Goal: Task Accomplishment & Management: Use online tool/utility

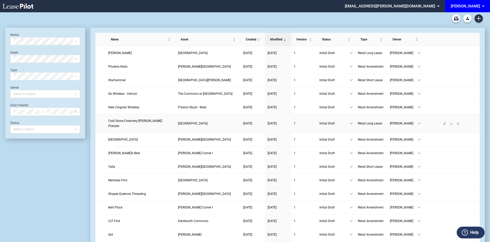
click at [133, 121] on span "Cold Stone Creamery/[PERSON_NAME] Pretzels" at bounding box center [135, 123] width 54 height 9
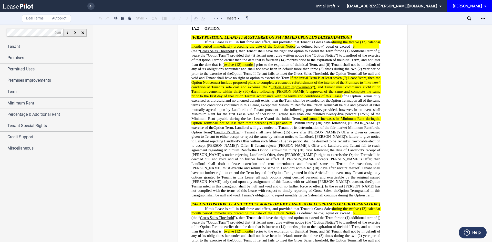
scroll to position [1231, 0]
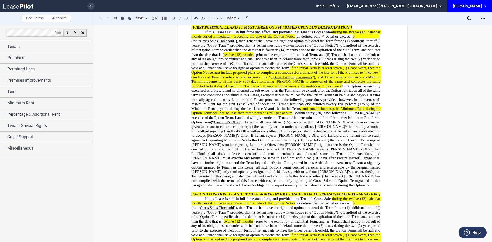
click at [355, 30] on p "[FIRST POSITION: LL AND TT MUST AGREE ON FMV BASED UPON LL’S DETERMINATION:]" at bounding box center [286, 27] width 189 height 5
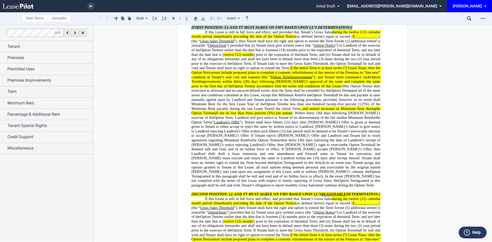
drag, startPoint x: 355, startPoint y: 36, endPoint x: 179, endPoint y: 37, distance: 176.5
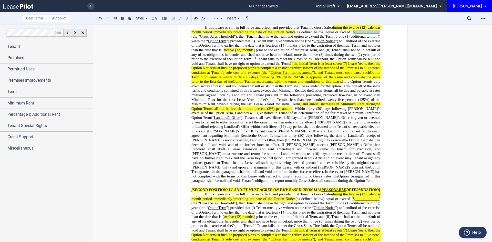
drag, startPoint x: 351, startPoint y: 40, endPoint x: 380, endPoint y: 41, distance: 28.7
click at [380, 38] on span "If this Lease is still in full force and effect, and provided that Tenant’s Gro…" at bounding box center [287, 31] width 190 height 13
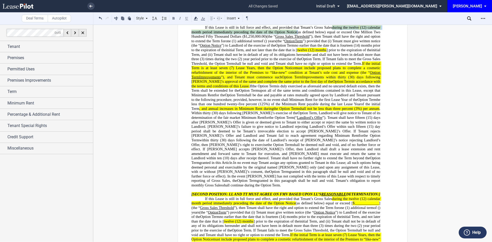
drag, startPoint x: 331, startPoint y: 36, endPoint x: 296, endPoint y: 43, distance: 36.3
click at [296, 43] on span "If this Lease is still in full force and effect, and provided that Tenant’s Gro…" at bounding box center [287, 34] width 190 height 18
click at [196, 17] on use at bounding box center [196, 19] width 4 height 4
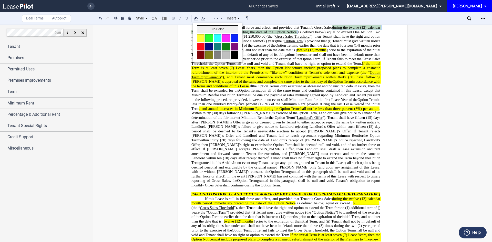
click at [202, 26] on button "No Color" at bounding box center [218, 29] width 42 height 8
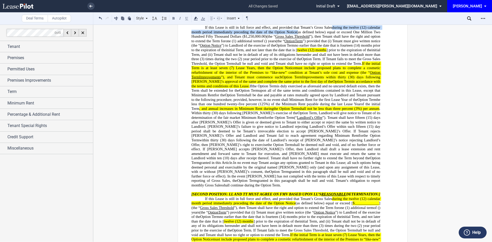
click at [237, 61] on span "(3) times during the two" at bounding box center [218, 59] width 37 height 4
click at [297, 52] on span ", and not later than the date that is [" at bounding box center [271, 50] width 54 height 4
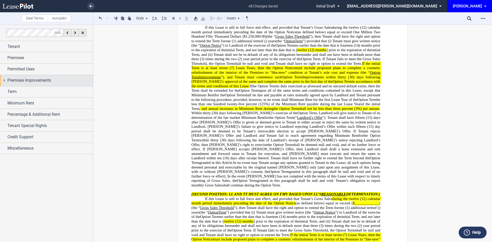
click at [28, 75] on div "Premises Improvements" at bounding box center [46, 80] width 93 height 11
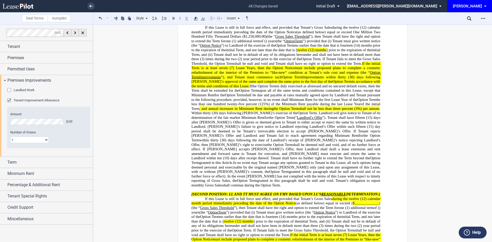
drag, startPoint x: 326, startPoint y: 74, endPoint x: 335, endPoint y: 57, distance: 19.0
click at [326, 66] on span "shall be null and void and Tenant shall have no right or option to extend the T…" at bounding box center [298, 63] width 128 height 4
drag, startPoint x: 339, startPoint y: 59, endPoint x: 373, endPoint y: 60, distance: 34.6
click at [372, 52] on span ", and not later than the date that is [ twelve (12) months ] prior to the expir…" at bounding box center [308, 50] width 128 height 4
drag, startPoint x: 189, startPoint y: 58, endPoint x: 222, endPoint y: 59, distance: 33.6
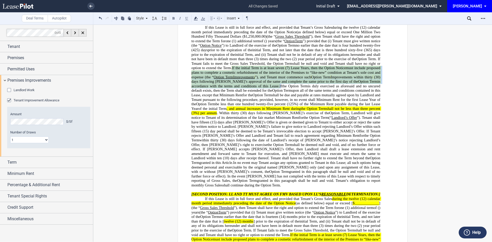
drag, startPoint x: 258, startPoint y: 77, endPoint x: 316, endPoint y: 94, distance: 61.0
click at [316, 94] on p "If this Lease is still in full force and effect, and provided that Tenant’s Gro…" at bounding box center [286, 106] width 189 height 163
click at [197, 20] on use at bounding box center [196, 19] width 4 height 4
click at [203, 29] on button "No Color" at bounding box center [218, 29] width 42 height 8
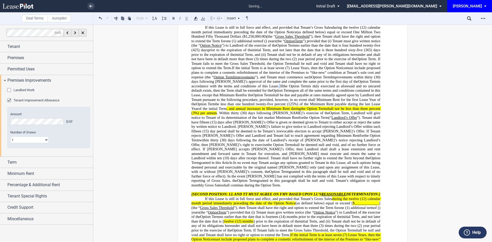
click at [239, 115] on span ". Within thirty" at bounding box center [228, 113] width 22 height 4
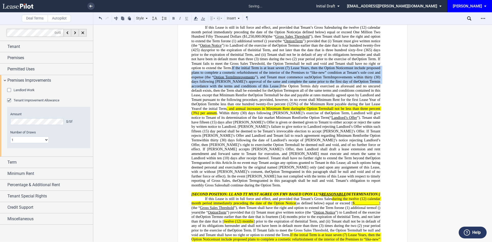
click at [240, 106] on span "shall be due and payable at rates mutually agreed upon by Landlord and Tenant p…" at bounding box center [287, 99] width 190 height 13
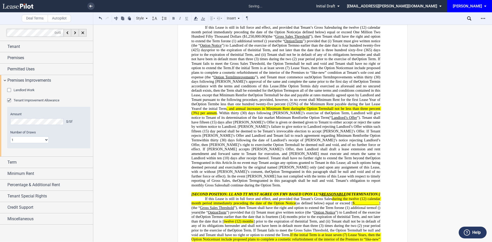
click at [308, 111] on span "be less than one hundred twenty-five percent (125%) of the Minimum Rent payable…" at bounding box center [287, 106] width 190 height 9
click at [328, 106] on span "be less than one hundred five percent (125%) of the Minimum Rent payable during…" at bounding box center [293, 104] width 156 height 4
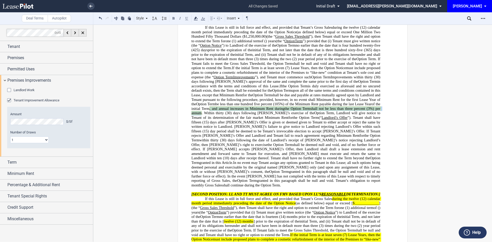
drag, startPoint x: 260, startPoint y: 118, endPoint x: 250, endPoint y: 121, distance: 10.1
click at [250, 121] on p "If this Lease is still in full force and effect, and provided that Tenant’s Gro…" at bounding box center [286, 106] width 189 height 163
click at [197, 19] on icon at bounding box center [196, 18] width 6 height 6
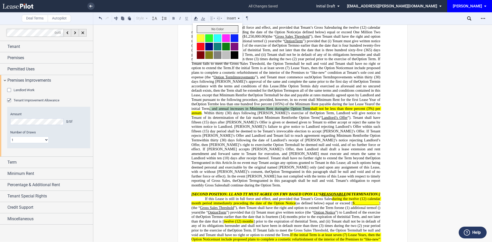
click at [202, 27] on button "No Color" at bounding box center [218, 29] width 42 height 8
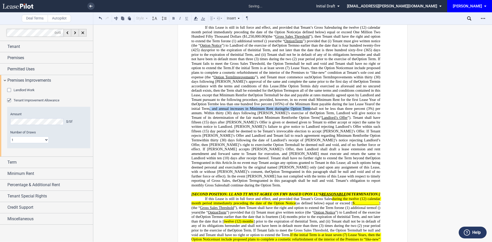
click at [236, 93] on span "is duly exercised as aforesaid and no uncured default exists, then the Term sha…" at bounding box center [287, 88] width 190 height 9
click at [5, 80] on div "Premises Improvements" at bounding box center [46, 80] width 93 height 11
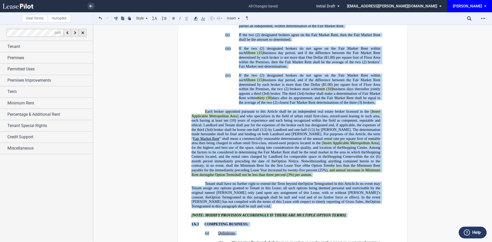
scroll to position [1745, 0]
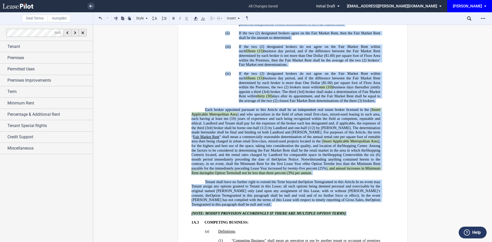
drag, startPoint x: 190, startPoint y: 71, endPoint x: 371, endPoint y: 212, distance: 229.9
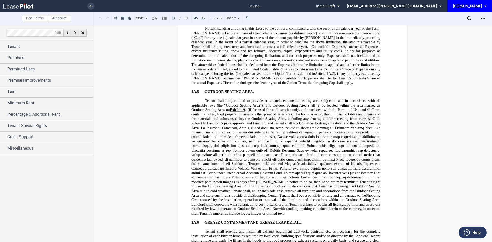
scroll to position [1287, 0]
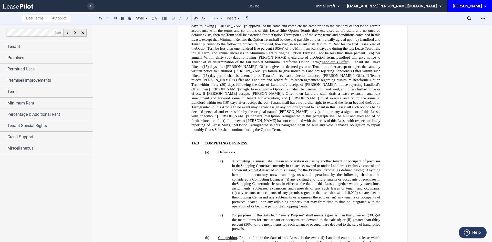
click at [197, 141] on p "﻿" at bounding box center [286, 138] width 189 height 5
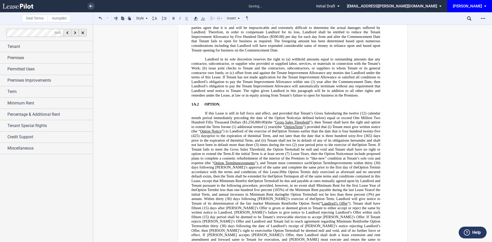
scroll to position [1261, 0]
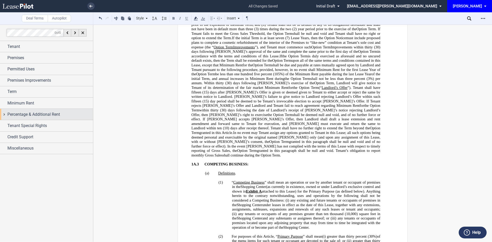
click at [4, 113] on div "Percentage & Additional Rent" at bounding box center [46, 114] width 93 height 11
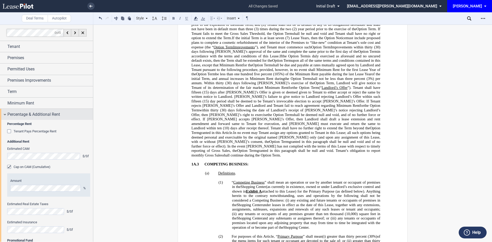
click at [4, 113] on div "Percentage & Additional Rent" at bounding box center [46, 114] width 93 height 11
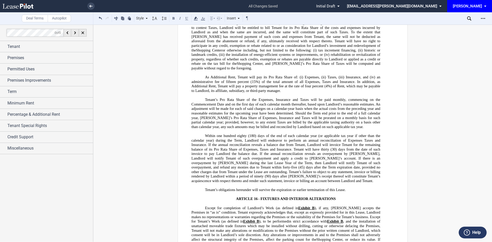
scroll to position [3980, 0]
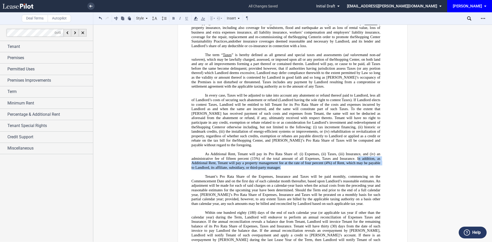
drag, startPoint x: 357, startPoint y: 135, endPoint x: 282, endPoint y: 146, distance: 75.7
click at [282, 152] on p "As Additional Rent, Tenant will pay its Pro Rata Share of: (i) Expenses, (ii) T…" at bounding box center [286, 161] width 189 height 18
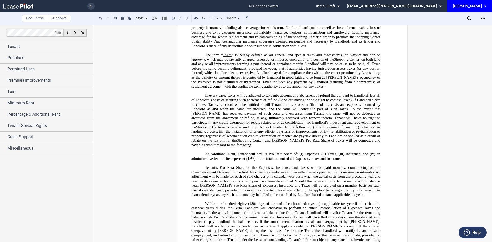
click at [219, 95] on span "In every case, Taxes will be adjusted to take into account any abatement or ref…" at bounding box center [287, 111] width 190 height 36
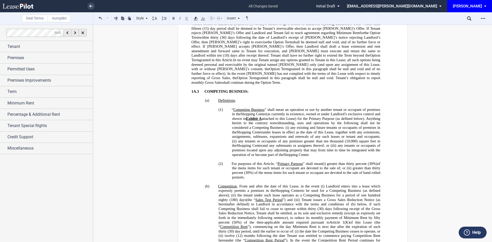
scroll to position [1409, 0]
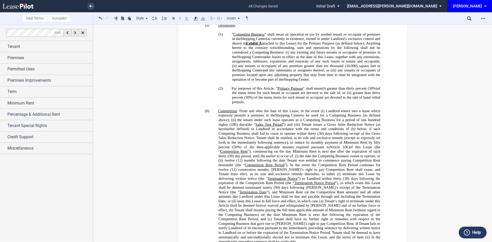
click at [222, 109] on p "﻿" at bounding box center [286, 106] width 189 height 5
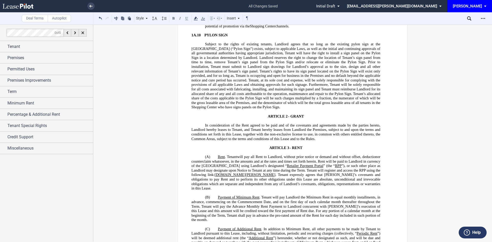
scroll to position [2204, 0]
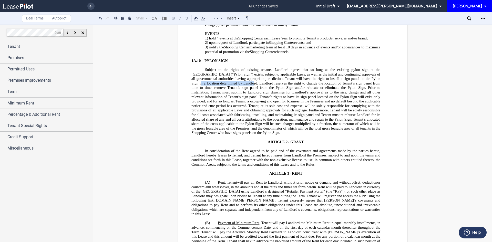
drag, startPoint x: 364, startPoint y: 74, endPoint x: 226, endPoint y: 79, distance: 138.3
click at [226, 79] on span "Landlord agrees that so long as the existing pylon sign at the [GEOGRAPHIC_DATA…" at bounding box center [287, 76] width 190 height 18
click at [234, 71] on span "Landlord agrees that so long as the existing pylon sign at the [GEOGRAPHIC_DATA…" at bounding box center [287, 76] width 190 height 18
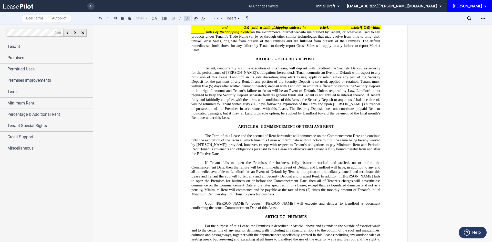
scroll to position [2794, 0]
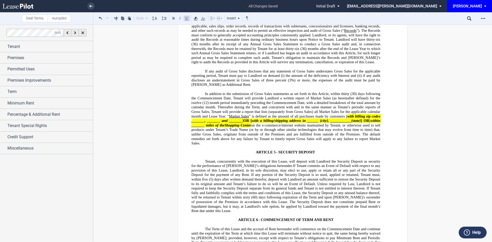
click at [345, 114] on span "” is defined as the amount of all purchases made by customers [" at bounding box center [298, 116] width 98 height 4
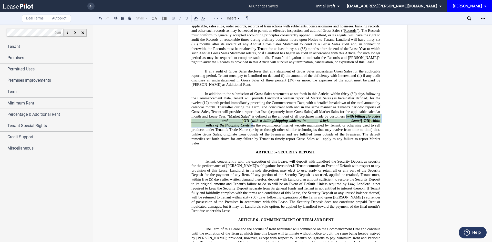
drag, startPoint x: 345, startPoint y: 103, endPoint x: 252, endPoint y: 113, distance: 93.6
click at [252, 113] on p "In addition to the submission of Gross Sales statements as set forth in this Ar…" at bounding box center [286, 119] width 189 height 54
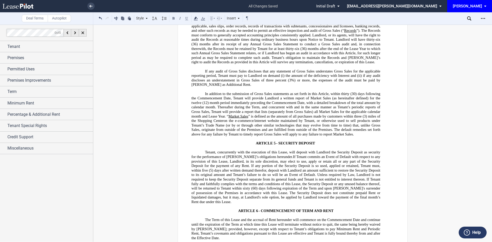
click at [218, 101] on span "(12) month period immediately preceding the Commencement Date, with a detailed …" at bounding box center [287, 110] width 190 height 18
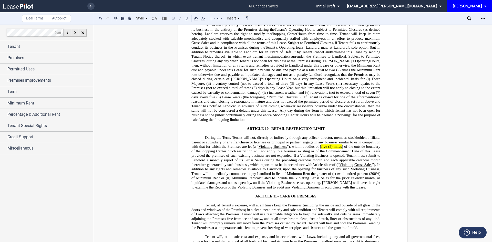
scroll to position [3333, 0]
drag, startPoint x: 319, startPoint y: 128, endPoint x: 344, endPoint y: 128, distance: 24.9
click at [344, 135] on span "During the Term, Tenant will not, directly or indirectly through any officer, d…" at bounding box center [287, 144] width 190 height 18
drag, startPoint x: 311, startPoint y: 156, endPoint x: 336, endPoint y: 156, distance: 24.9
click at [336, 156] on span ". Such restriction will not apply to a business existing as of the Commencement…" at bounding box center [287, 164] width 190 height 31
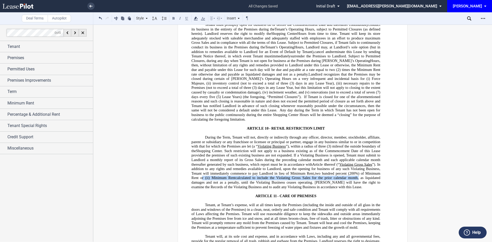
drag, startPoint x: 200, startPoint y: 160, endPoint x: 357, endPoint y: 161, distance: 157.0
click at [357, 161] on p "During the Term, Tenant will not, directly or indirectly through any officer, d…" at bounding box center [286, 162] width 189 height 54
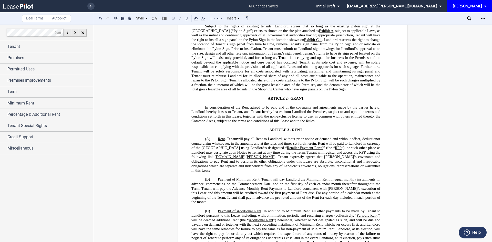
scroll to position [2256, 0]
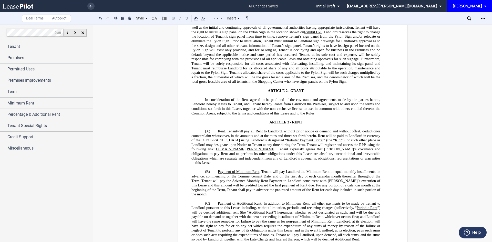
click at [193, 84] on p "﻿" at bounding box center [286, 86] width 189 height 5
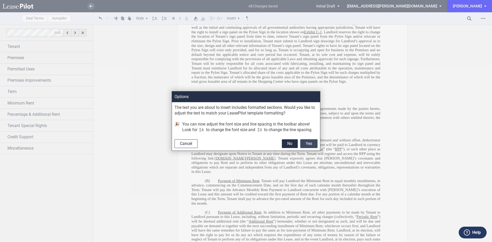
click at [310, 142] on button "Yes" at bounding box center [309, 144] width 17 height 9
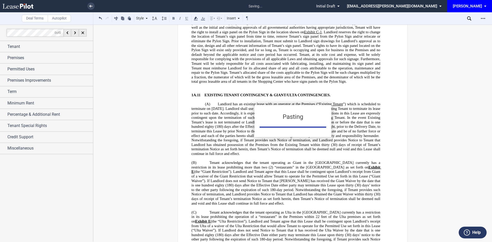
click at [203, 84] on p "﻿" at bounding box center [286, 86] width 189 height 5
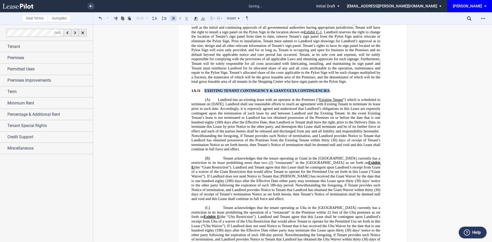
drag, startPoint x: 203, startPoint y: 86, endPoint x: 328, endPoint y: 86, distance: 125.2
click at [328, 88] on span "EXISTING TENANT CONTINGENCY & GIANT/ULTA CONTINGENCIES." at bounding box center [268, 90] width 126 height 4
drag, startPoint x: 233, startPoint y: 111, endPoint x: 290, endPoint y: 194, distance: 100.7
click at [290, 194] on ins "!!SET_LEVEL_2!! !!ARTICLE_LEVEL_3!! 1A.11 CONTINGENCY. ﻿ !!SET_LEVEL_5!! !!ARTI…" at bounding box center [286, 169] width 189 height 163
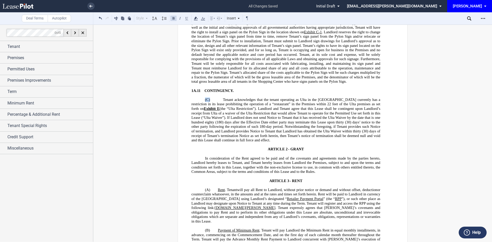
drag, startPoint x: 222, startPoint y: 95, endPoint x: 186, endPoint y: 94, distance: 36.2
click at [222, 97] on span "(C) Tenant acknowledges that the tenant operating as Ulta in the [GEOGRAPHIC_DA…" at bounding box center [287, 119] width 190 height 45
click at [218, 20] on icon at bounding box center [220, 18] width 6 height 6
click at [246, 28] on icon at bounding box center [247, 28] width 4 height 4
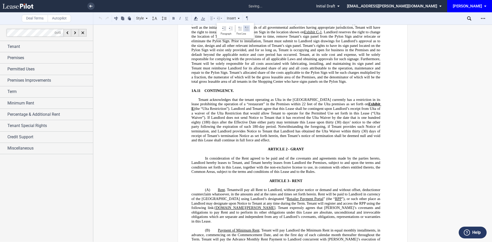
click at [246, 28] on icon at bounding box center [247, 28] width 4 height 4
click at [263, 115] on span "If Landlord does not send Notice to Tenant that it has received the Ulta Waiver…" at bounding box center [287, 124] width 190 height 18
click at [249, 101] on span "Tenant acknowledges that the tenant operating as Ulta in the [GEOGRAPHIC_DATA] …" at bounding box center [287, 101] width 190 height 9
click at [281, 97] on span "Tenant acknowledges that the tenant operating as Ulta in the [GEOGRAPHIC_DATA] …" at bounding box center [287, 101] width 190 height 9
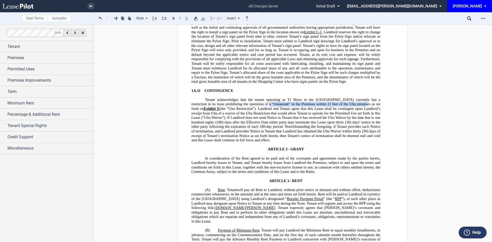
drag, startPoint x: 245, startPoint y: 100, endPoint x: 341, endPoint y: 100, distance: 95.9
click at [341, 100] on span "Tenant acknowledges that the tenant operating as TJ Maxx in the [GEOGRAPHIC_DAT…" at bounding box center [287, 103] width 190 height 13
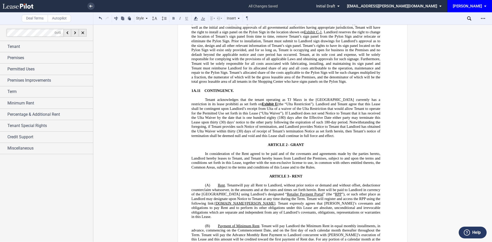
click at [200, 98] on span "Tenant acknowledges that the tenant operating as TJ Maxx in the [GEOGRAPHIC_DAT…" at bounding box center [287, 101] width 190 height 9
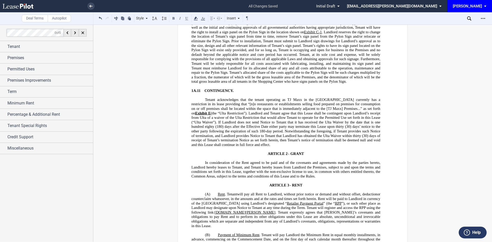
click at [211, 111] on span "(the “Ulta Restriction”)." at bounding box center [229, 113] width 37 height 4
click at [371, 111] on span "Landlord and Tenant agree that this Lease shall be contingent upon Landlord’s r…" at bounding box center [287, 117] width 190 height 13
click at [221, 113] on span "Landlord and Tenant agree that this Lease shall be contingent upon [PERSON_NAME…" at bounding box center [287, 117] width 190 height 13
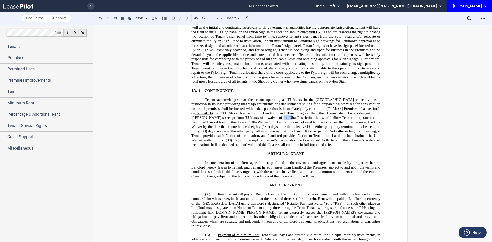
click at [221, 113] on span "Landlord and Tenant agree that this Lease shall be contingent upon [PERSON_NAME…" at bounding box center [287, 117] width 190 height 13
click at [376, 114] on span "Landlord and Tenant agree that this Lease shall be contingent upon [PERSON_NAME…" at bounding box center [287, 117] width 190 height 13
click at [328, 120] on span "If Landlord does not send Notice to Tenant that it has received the Ulta Waiver…" at bounding box center [287, 129] width 190 height 18
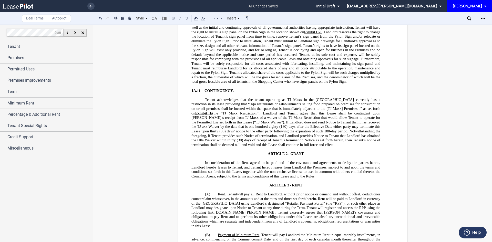
click at [326, 134] on span "and Landlord provides Notice to Tenant that Landlord has obtained the Ulta Waiv…" at bounding box center [287, 140] width 190 height 13
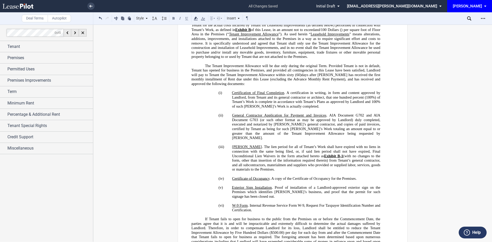
scroll to position [769, 0]
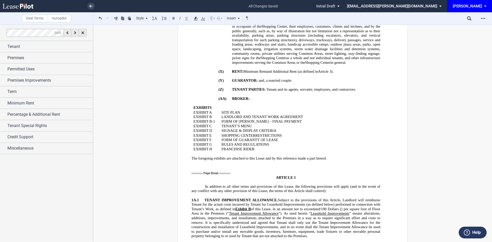
click at [257, 129] on p "TENANT’S MENU" at bounding box center [296, 126] width 149 height 5
click at [277, 133] on p "SIGNAGE & DISPLAY CRITERIA" at bounding box center [296, 131] width 149 height 5
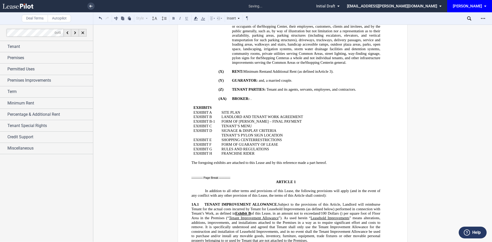
click at [262, 138] on span "﻿TENANT’S PYLON SIGN LOCATION" at bounding box center [252, 135] width 61 height 4
click at [204, 138] on td "EXHIBIT ﻿ D ﻿" at bounding box center [206, 133] width 28 height 9
click at [210, 133] on link "D" at bounding box center [211, 131] width 3 height 4
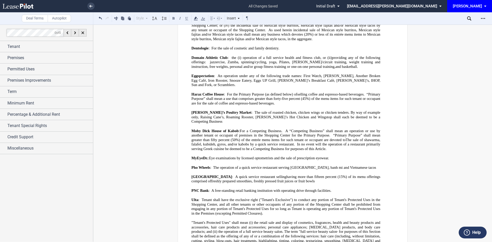
click at [212, 221] on span ""Tenant's Protected Uses" shall mean (i) the retail sale and display of cosmeti…" at bounding box center [287, 239] width 190 height 36
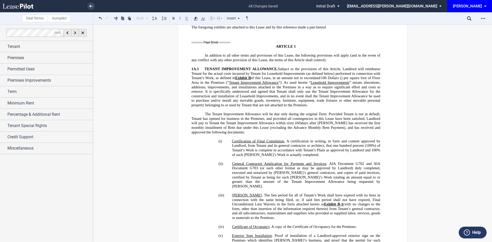
scroll to position [811, 0]
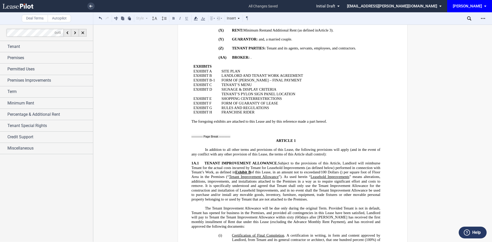
click at [211, 92] on p "EXHIBIT ﻿ D ﻿" at bounding box center [206, 89] width 24 height 5
click at [212, 92] on span "﻿E" at bounding box center [213, 89] width 2 height 4
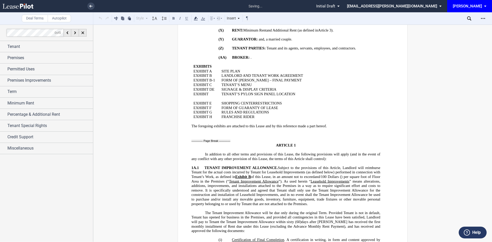
click at [212, 97] on p "﻿EXHIBIT" at bounding box center [206, 94] width 24 height 5
click at [213, 92] on p "EXHIBIT ﻿ D ﻿E" at bounding box center [206, 89] width 24 height 5
click at [197, 101] on p "﻿" at bounding box center [206, 98] width 24 height 5
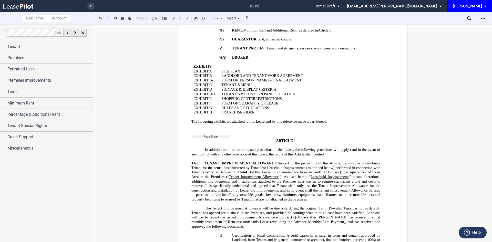
drag, startPoint x: 295, startPoint y: 108, endPoint x: 220, endPoint y: 107, distance: 74.9
click at [220, 97] on td "SIGNAGE & DISPLAY CRITERIA ﻿TENANT’S PYLON SIGN PANEL LOCATION" at bounding box center [296, 91] width 153 height 9
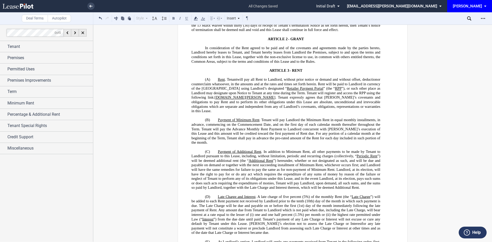
scroll to position [2196, 0]
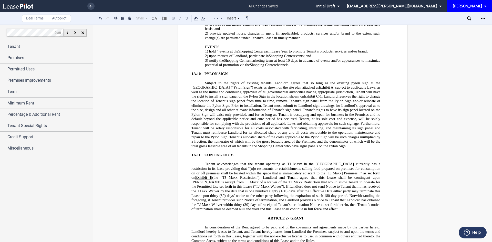
click at [304, 94] on span "Exhibit C-1" at bounding box center [313, 96] width 18 height 4
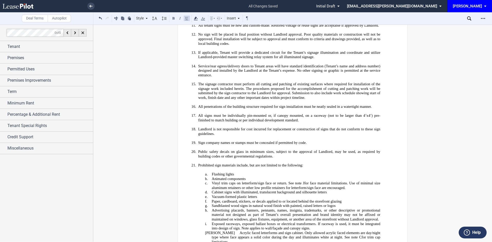
scroll to position [11781, 0]
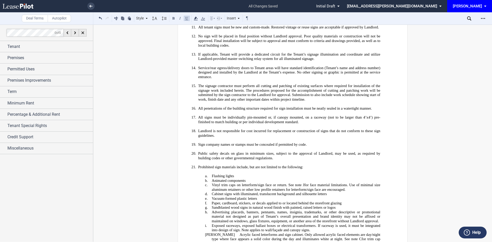
click at [375, 233] on p "[PERSON_NAME] Acrylic faced letterforms and sign cabinet. Only allowed acrylic …" at bounding box center [296, 240] width 169 height 14
click at [234, 18] on div "Insert" at bounding box center [233, 18] width 15 height 7
click at [242, 38] on div "Page Break" at bounding box center [246, 40] width 27 height 4
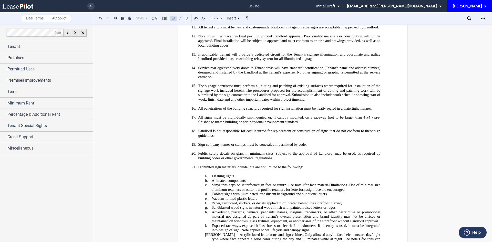
scroll to position [11785, 0]
click at [101, 19] on button at bounding box center [100, 18] width 6 height 6
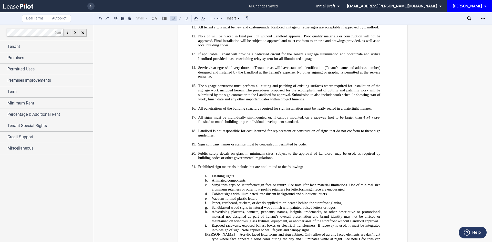
drag, startPoint x: 299, startPoint y: 173, endPoint x: 269, endPoint y: 170, distance: 29.6
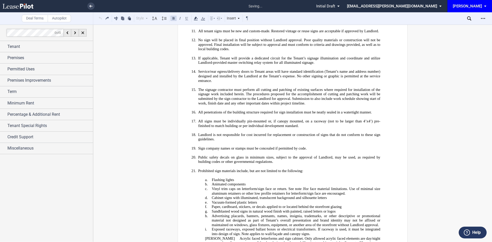
scroll to position [11800, 0]
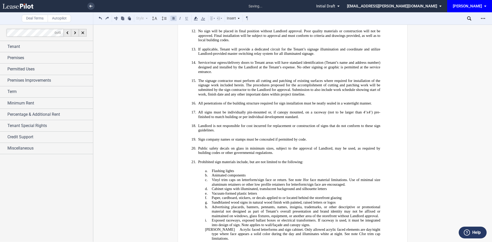
click at [370, 228] on p "[PERSON_NAME] Acrylic faced letterforms and sign cabinet. Only allowed acrylic …" at bounding box center [296, 235] width 169 height 14
click at [229, 19] on div "Insert" at bounding box center [233, 18] width 15 height 7
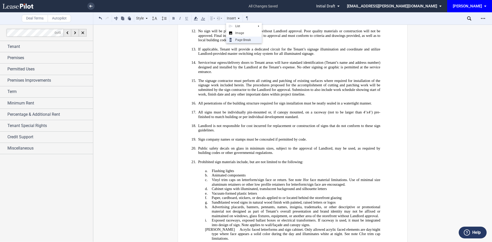
click at [240, 38] on div "Page Break" at bounding box center [246, 40] width 27 height 4
click at [214, 19] on icon at bounding box center [213, 18] width 6 height 6
click at [219, 34] on div "Center" at bounding box center [229, 36] width 23 height 4
drag, startPoint x: 267, startPoint y: 180, endPoint x: 190, endPoint y: 180, distance: 77.2
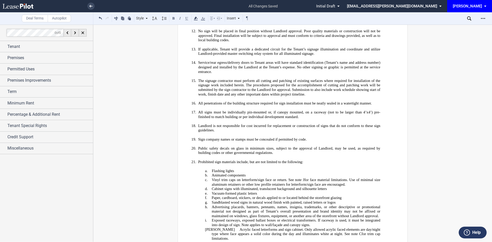
click at [212, 18] on icon at bounding box center [213, 18] width 6 height 6
click at [221, 34] on div "Center" at bounding box center [229, 36] width 23 height 4
drag, startPoint x: 323, startPoint y: 176, endPoint x: 274, endPoint y: 172, distance: 49.5
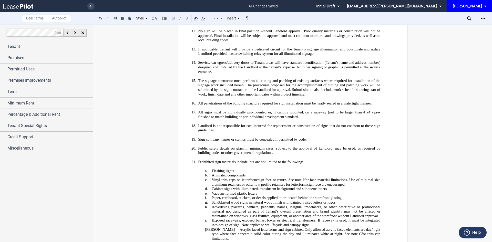
click at [172, 18] on button at bounding box center [174, 18] width 6 height 6
click at [320, 219] on span "Exposed raceways, exposed ballast boxes or electrical transformers. If raceway …" at bounding box center [297, 223] width 170 height 9
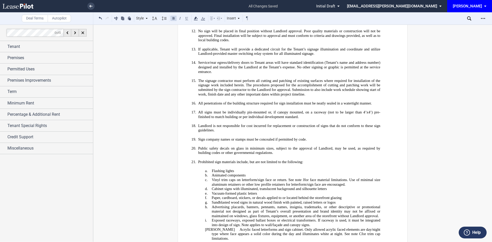
drag, startPoint x: 305, startPoint y: 185, endPoint x: 266, endPoint y: 183, distance: 39.3
click at [196, 18] on use at bounding box center [196, 19] width 4 height 4
click at [202, 36] on button at bounding box center [201, 38] width 8 height 8
click at [298, 228] on span "Acrylic faced letterforms and sign cabinet. Only allowed acrylic faced elements…" at bounding box center [297, 232] width 170 height 9
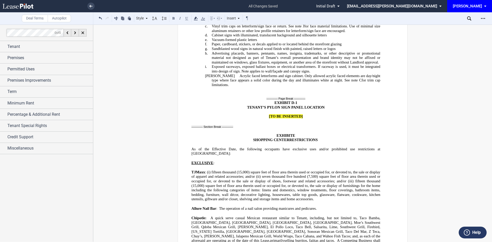
scroll to position [12082, 0]
